Goal: Task Accomplishment & Management: Use online tool/utility

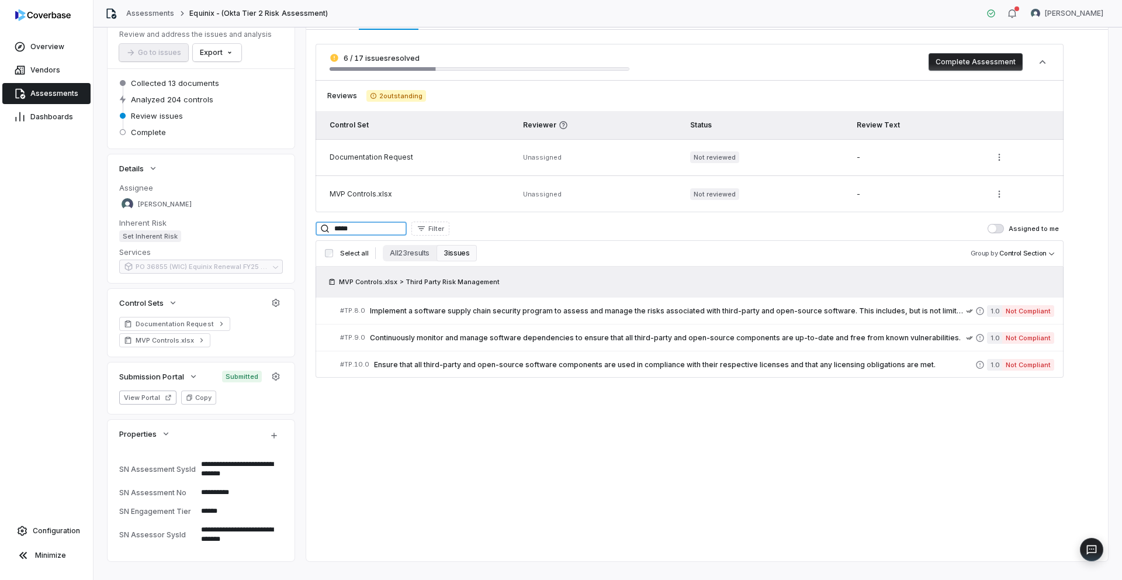
scroll to position [96, 0]
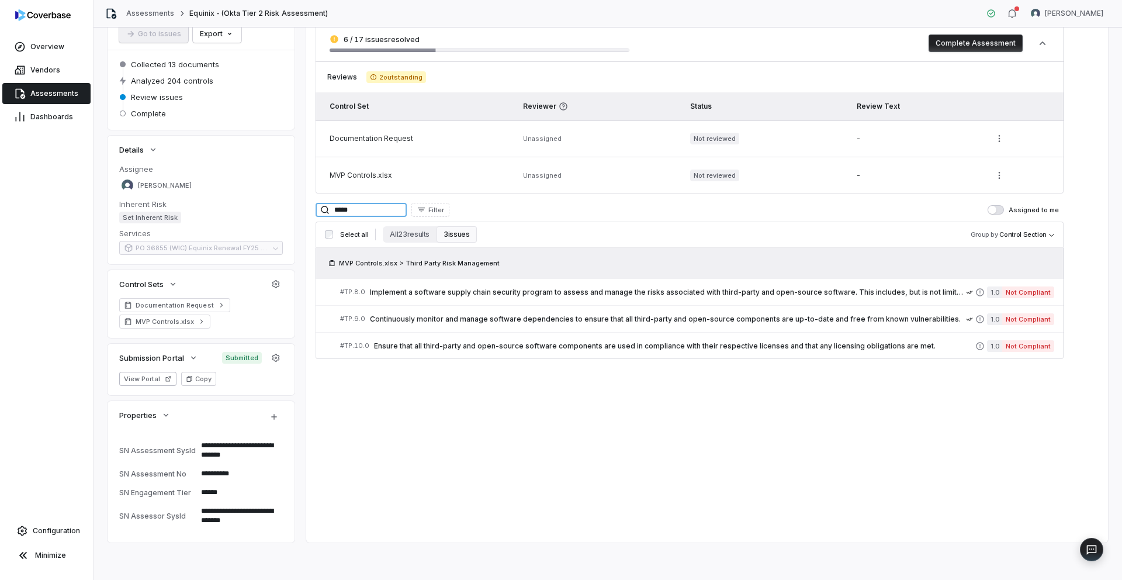
type textarea "*"
drag, startPoint x: 383, startPoint y: 210, endPoint x: 290, endPoint y: 209, distance: 93.5
click at [290, 209] on div "**********" at bounding box center [608, 265] width 1000 height 555
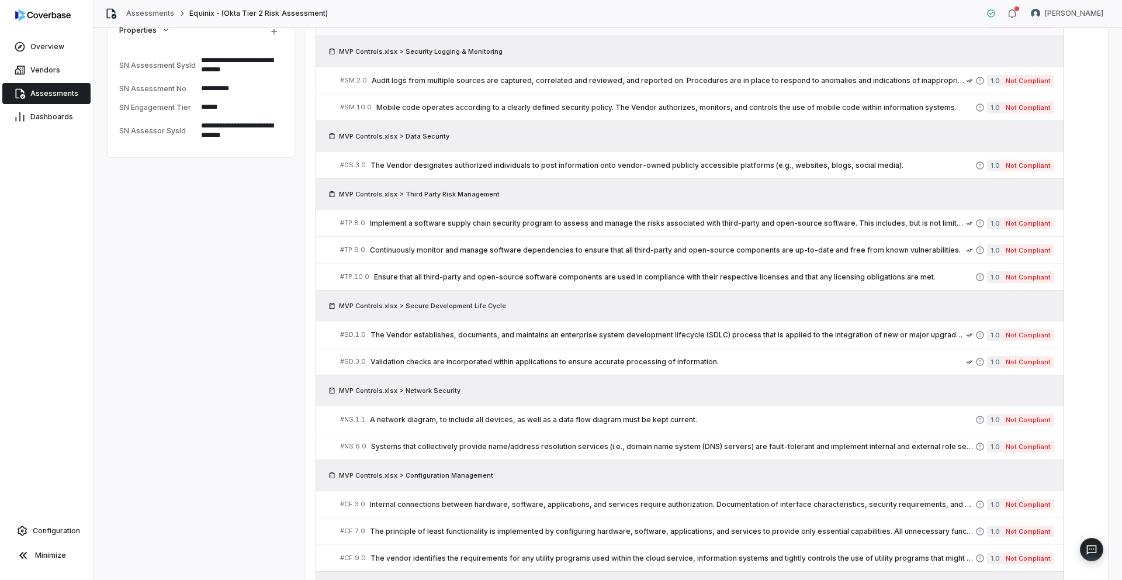
scroll to position [614, 0]
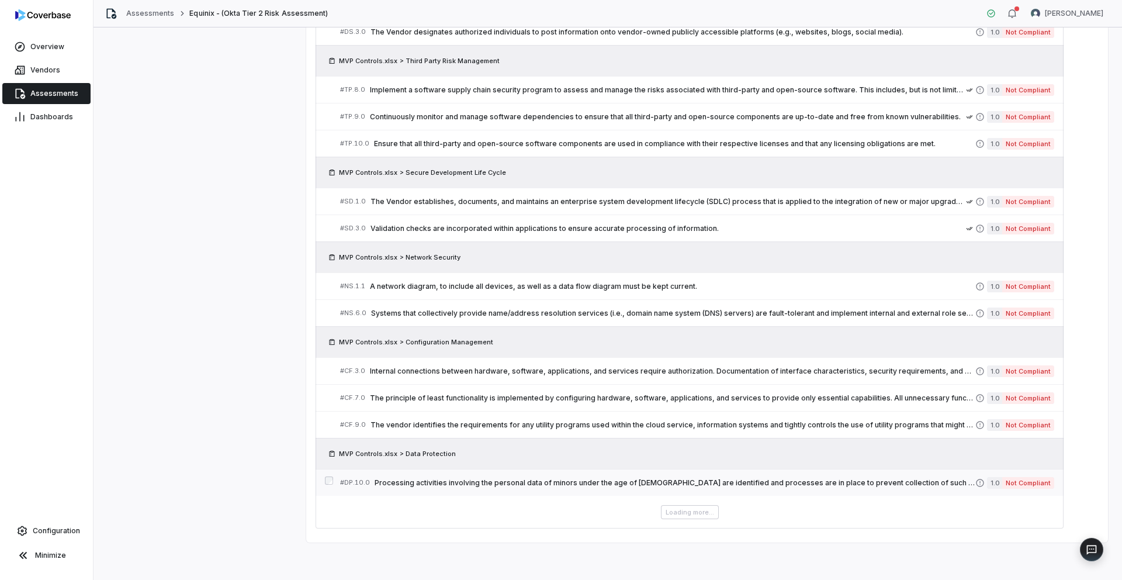
click at [560, 484] on span "Processing activities involving the personal data of minors under the age of [D…" at bounding box center [675, 482] width 601 height 9
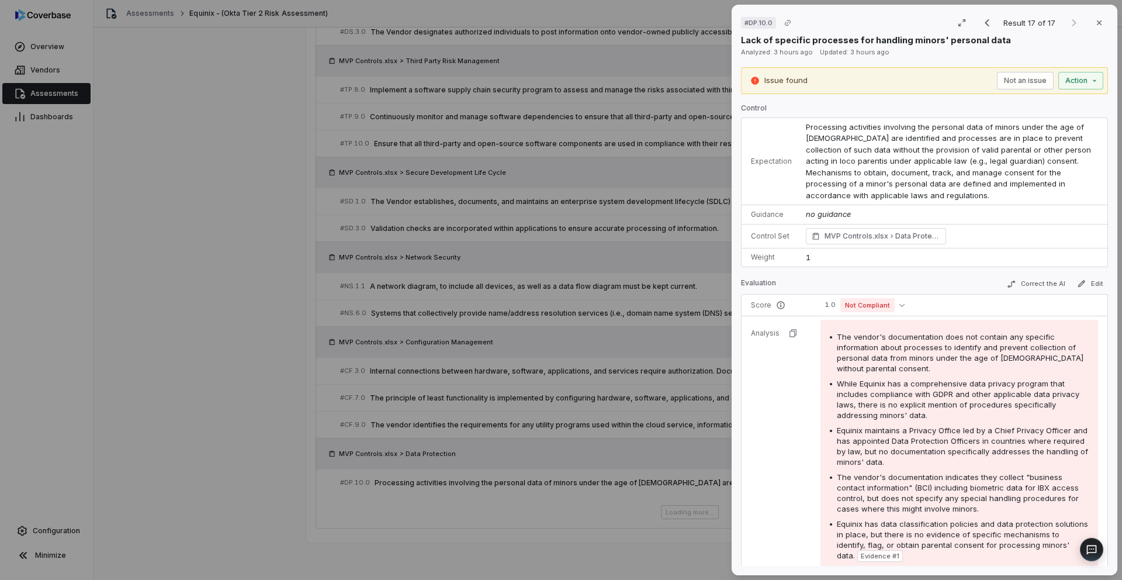
scroll to position [581, 0]
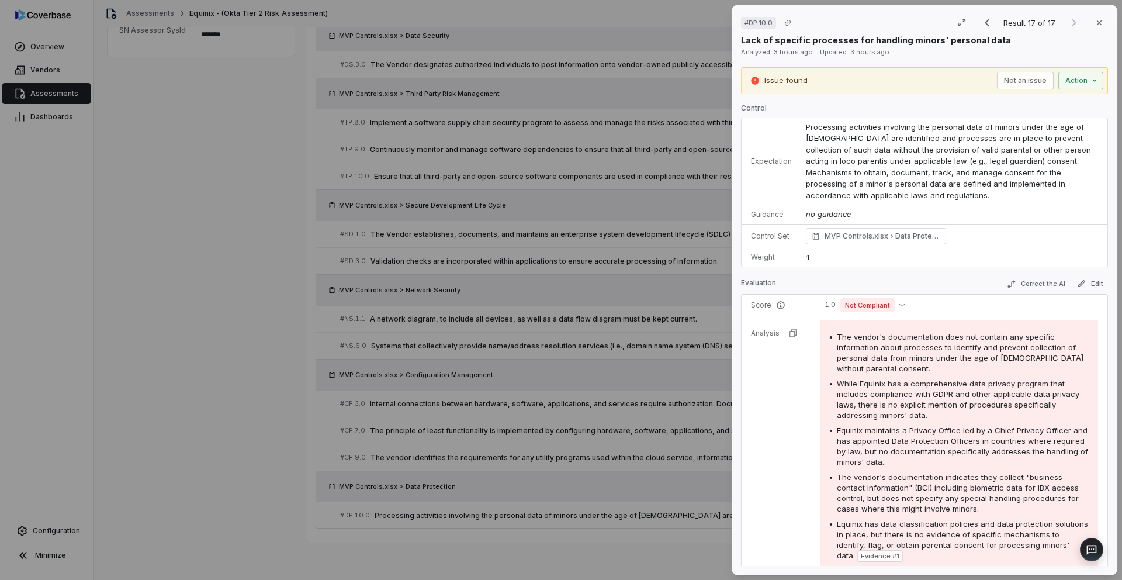
click at [621, 449] on div "# DP.10.0 Result 17 of 17 Close Lack of specific processes for handling minors'…" at bounding box center [561, 290] width 1122 height 580
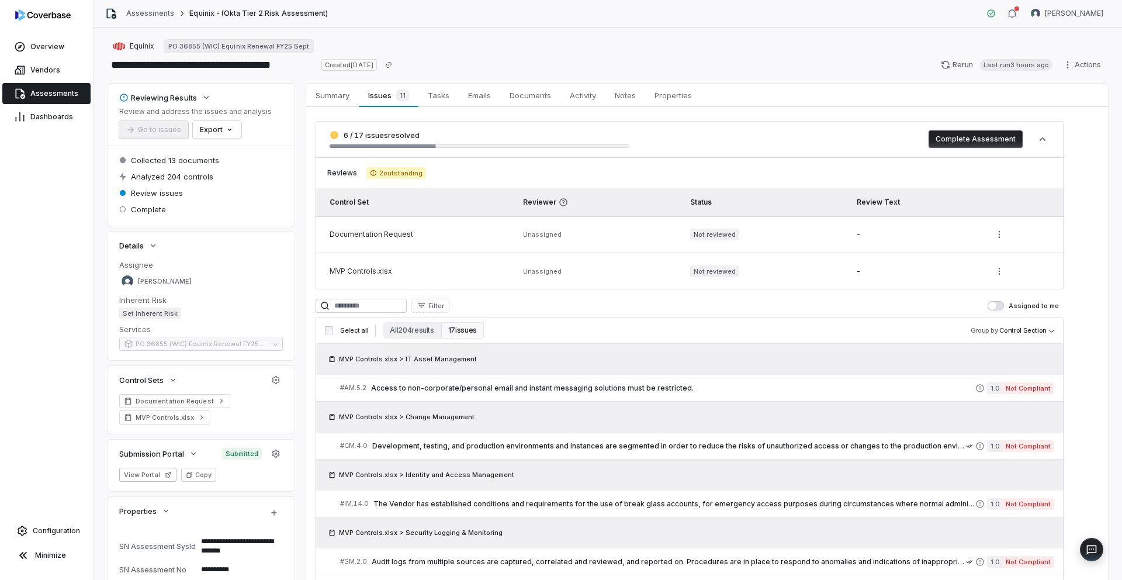
type textarea "*"
